Goal: Task Accomplishment & Management: Manage account settings

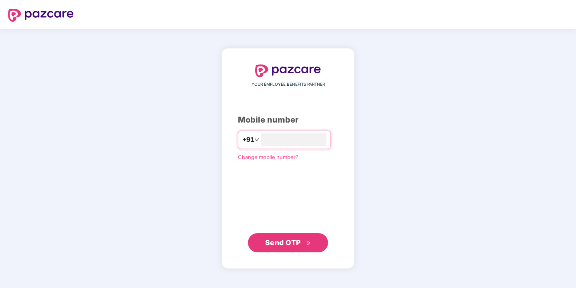
type input "*"
type input "**********"
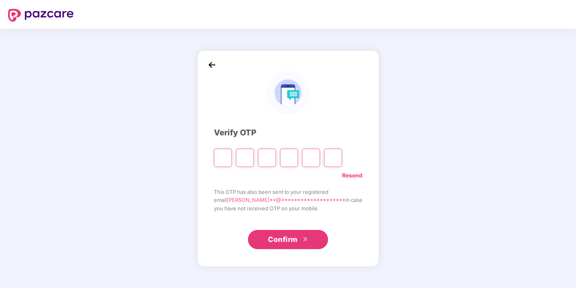
type input "*"
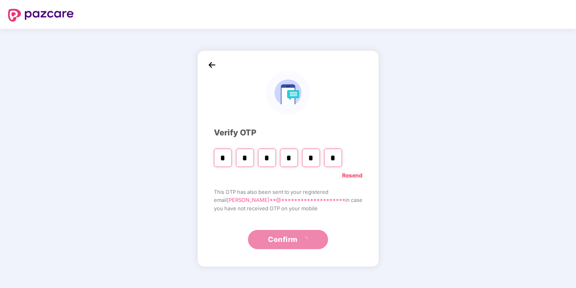
type input "*"
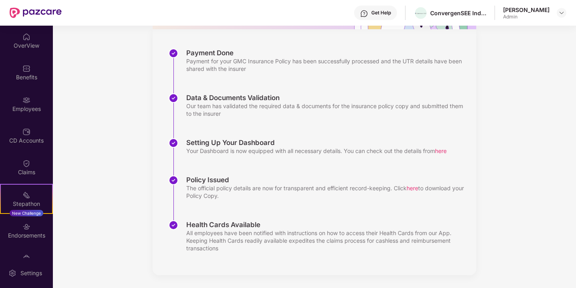
scroll to position [107, 0]
click at [32, 108] on div "Employees" at bounding box center [26, 109] width 53 height 8
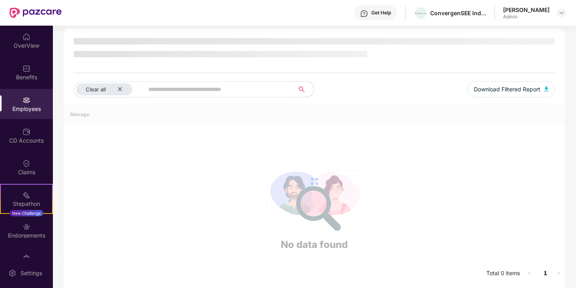
scroll to position [26, 0]
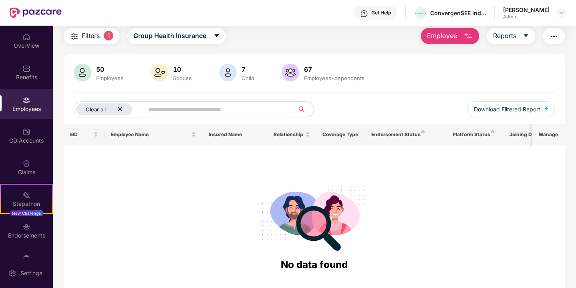
click at [120, 111] on icon "close" at bounding box center [119, 109] width 5 height 5
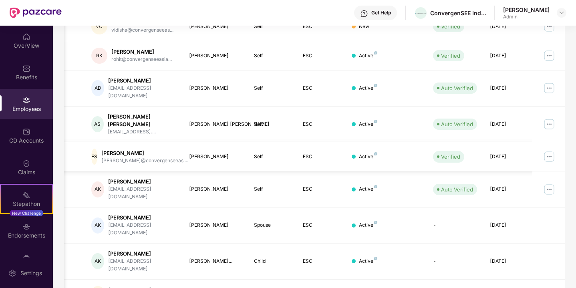
scroll to position [193, 0]
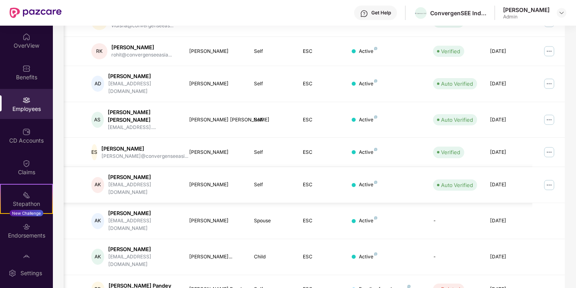
click at [133, 173] on div "[PERSON_NAME]" at bounding box center [142, 177] width 68 height 8
click at [101, 177] on div "AK" at bounding box center [97, 185] width 13 height 16
click at [550, 179] on img at bounding box center [549, 185] width 13 height 13
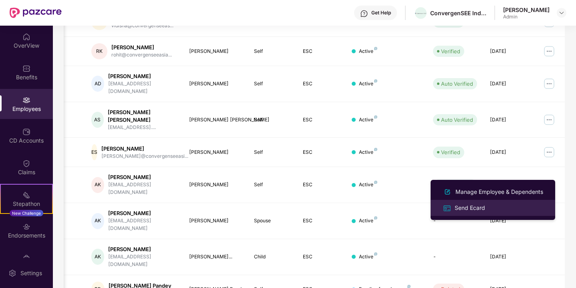
click at [494, 206] on div "Send Ecard" at bounding box center [493, 207] width 104 height 9
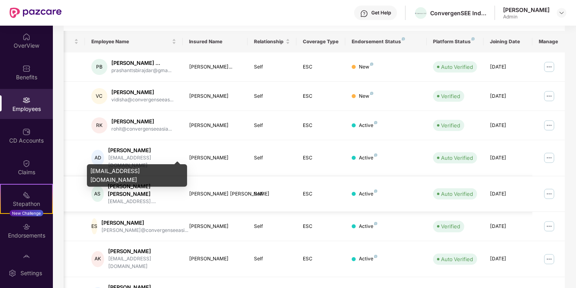
scroll to position [115, 0]
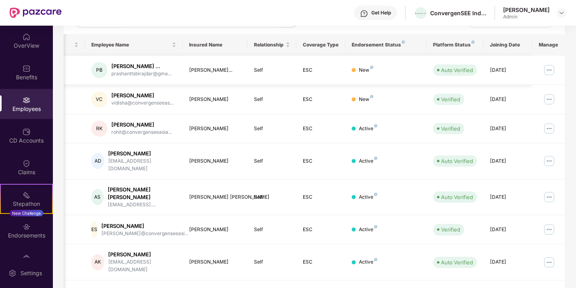
click at [549, 73] on img at bounding box center [549, 70] width 13 height 13
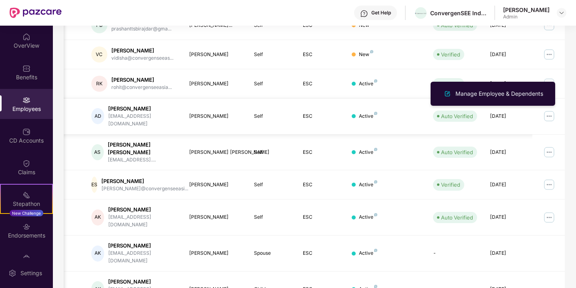
scroll to position [167, 0]
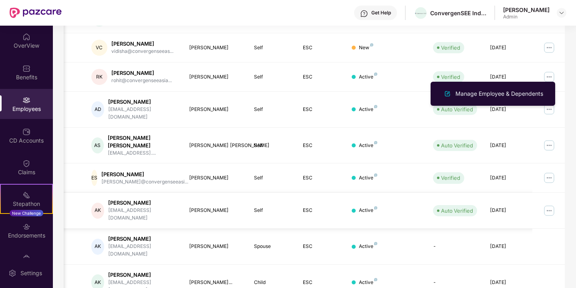
click at [261, 210] on td "Self" at bounding box center [272, 211] width 49 height 36
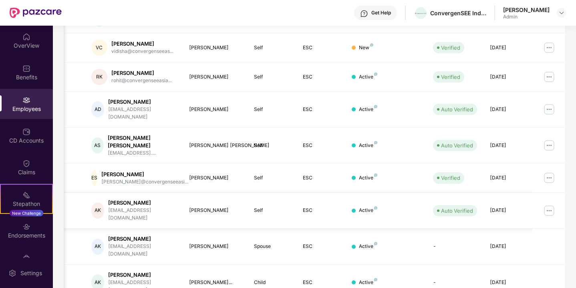
click at [550, 204] on img at bounding box center [549, 210] width 13 height 13
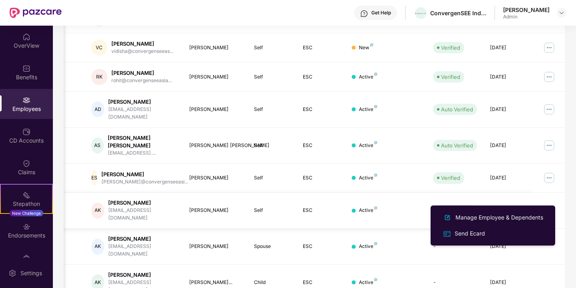
click at [525, 193] on td "[DATE]" at bounding box center [508, 211] width 49 height 36
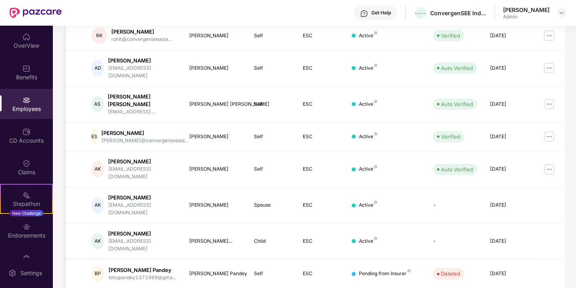
scroll to position [208, 0]
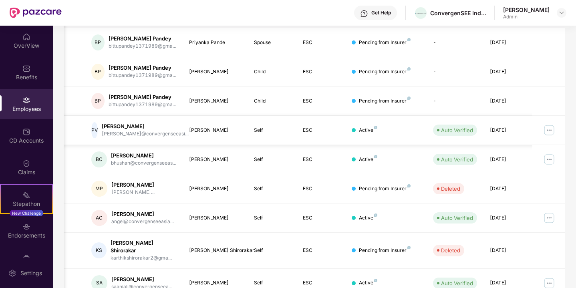
scroll to position [136, 0]
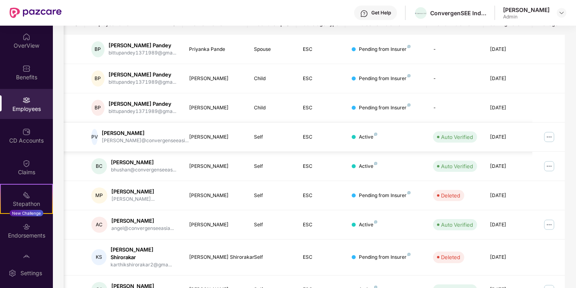
click at [544, 139] on img at bounding box center [549, 137] width 13 height 13
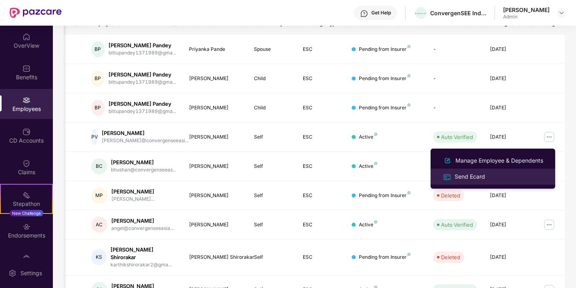
click at [502, 175] on div "Send Ecard" at bounding box center [493, 176] width 104 height 9
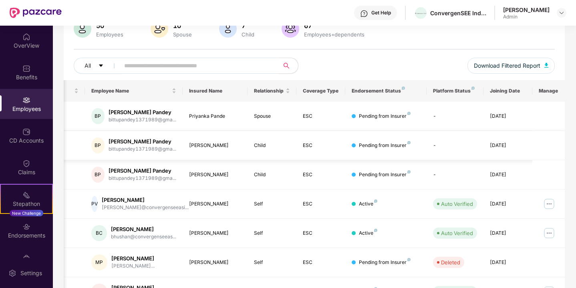
scroll to position [0, 20]
click at [387, 120] on div "Pending from Insurer" at bounding box center [385, 117] width 52 height 8
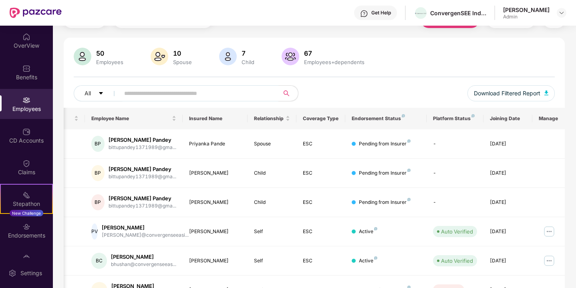
scroll to position [17, 0]
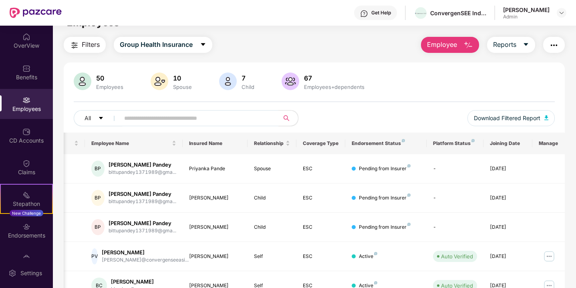
click at [99, 78] on div "50" at bounding box center [110, 78] width 30 height 8
click at [77, 80] on img at bounding box center [83, 82] width 18 height 18
click at [101, 77] on div "50" at bounding box center [110, 78] width 30 height 8
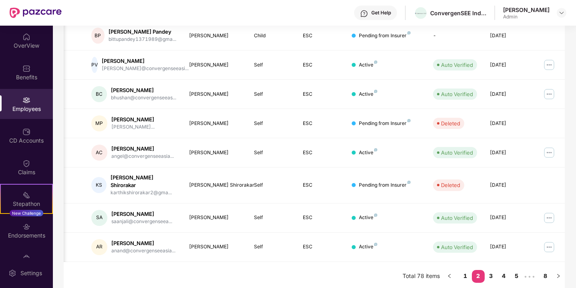
scroll to position [208, 0]
click at [467, 272] on link "1" at bounding box center [465, 276] width 13 height 12
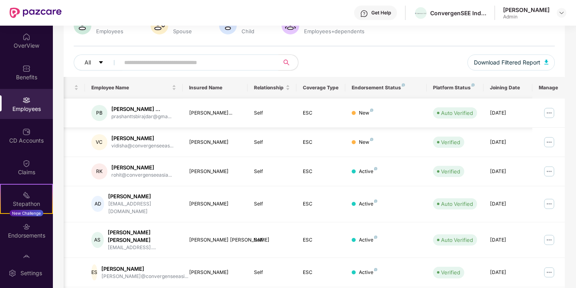
scroll to position [0, 0]
click at [552, 116] on img at bounding box center [549, 113] width 13 height 13
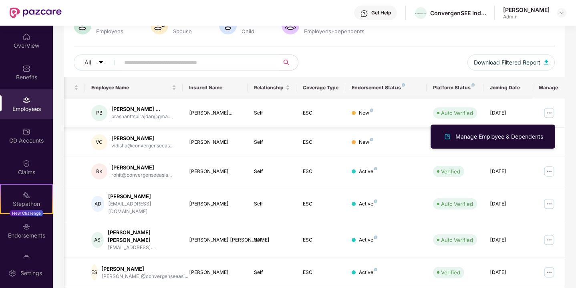
click at [530, 110] on td "[DATE]" at bounding box center [508, 113] width 49 height 29
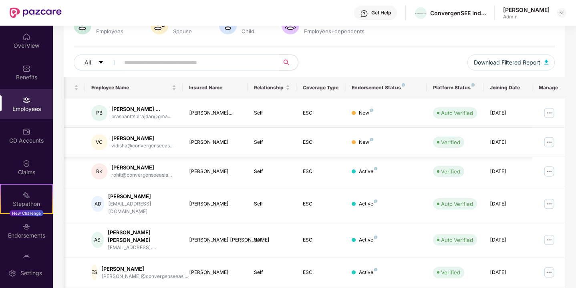
click at [551, 143] on img at bounding box center [549, 142] width 13 height 13
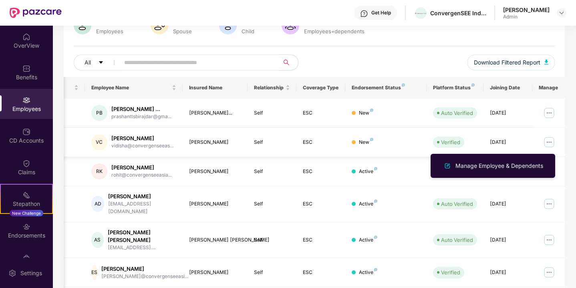
click at [551, 143] on img at bounding box center [549, 142] width 13 height 13
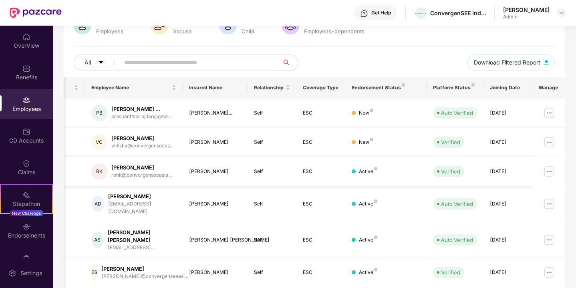
click at [554, 170] on img at bounding box center [549, 171] width 13 height 13
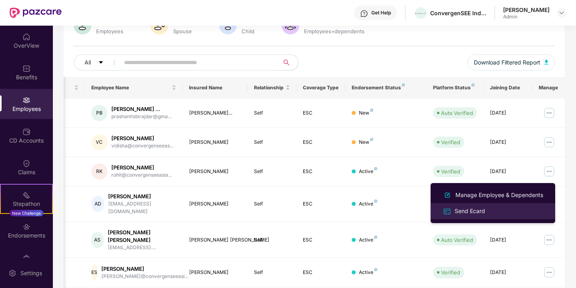
click at [493, 212] on div "Send Ecard" at bounding box center [493, 210] width 104 height 9
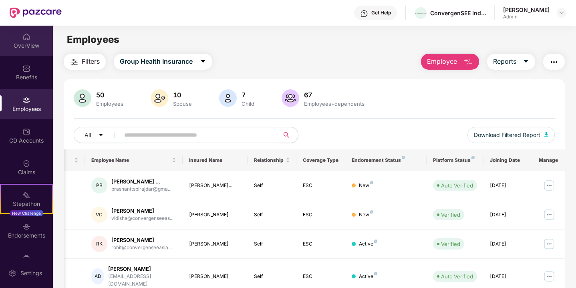
click at [23, 42] on div "OverView" at bounding box center [26, 46] width 53 height 8
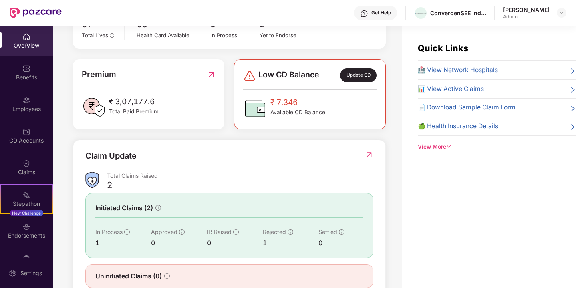
scroll to position [180, 0]
click at [478, 71] on span "🏥 View Network Hospitals" at bounding box center [458, 70] width 80 height 10
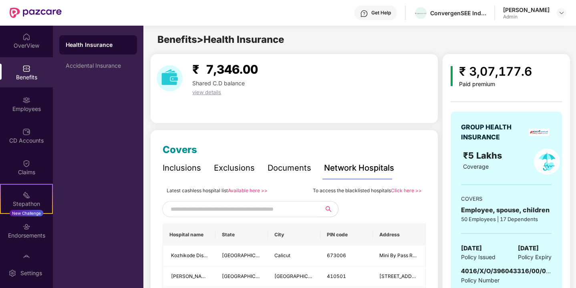
click at [222, 207] on input "text" at bounding box center [239, 209] width 137 height 12
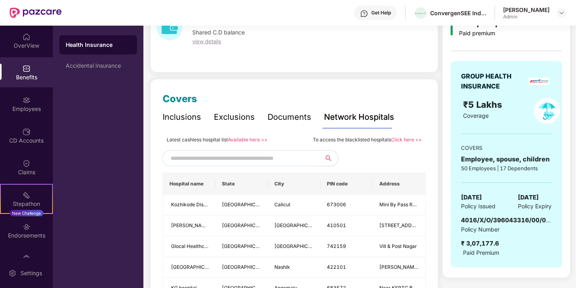
scroll to position [50, 0]
type input "*"
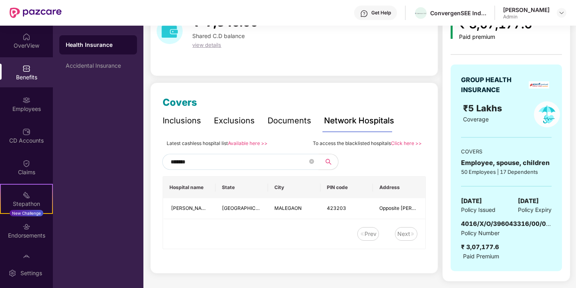
scroll to position [45, 0]
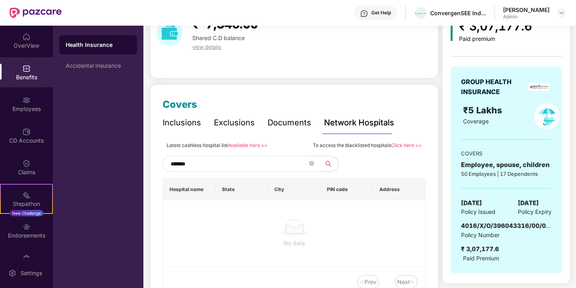
type input "*******"
click at [242, 144] on link "Available here >>" at bounding box center [248, 145] width 40 height 6
